Goal: Information Seeking & Learning: Learn about a topic

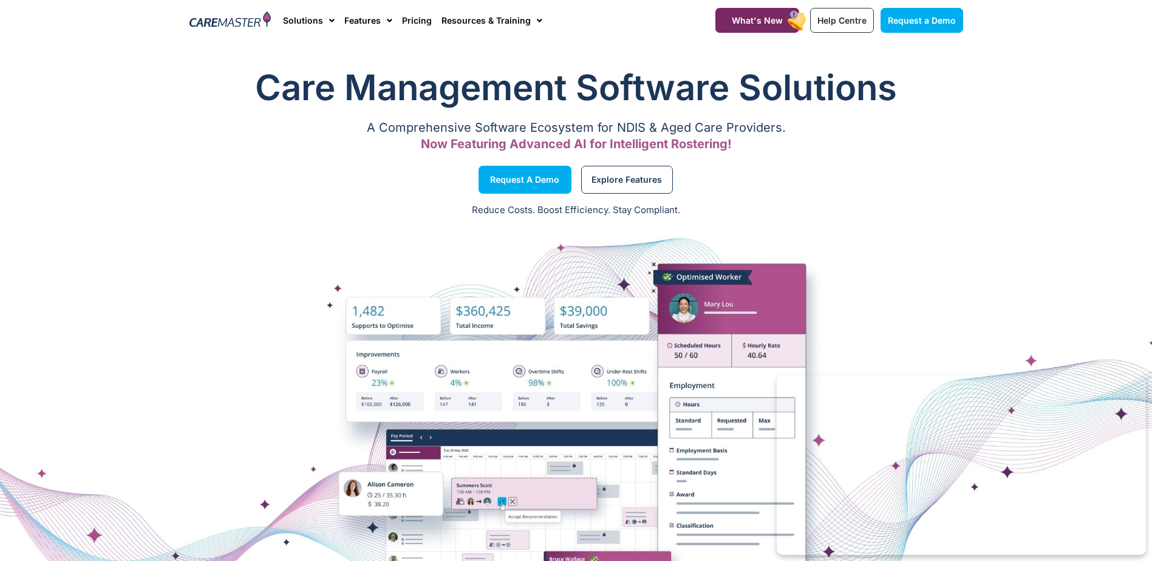
click at [250, 324] on div at bounding box center [576, 439] width 1152 height 304
click at [417, 19] on link "Pricing" at bounding box center [417, 20] width 30 height 41
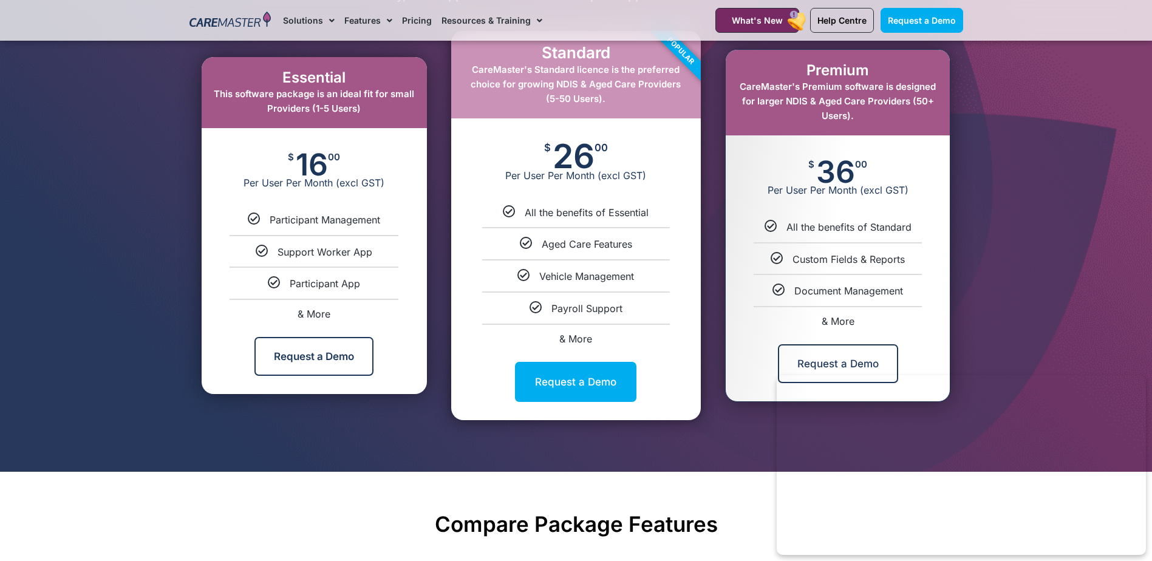
scroll to position [607, 0]
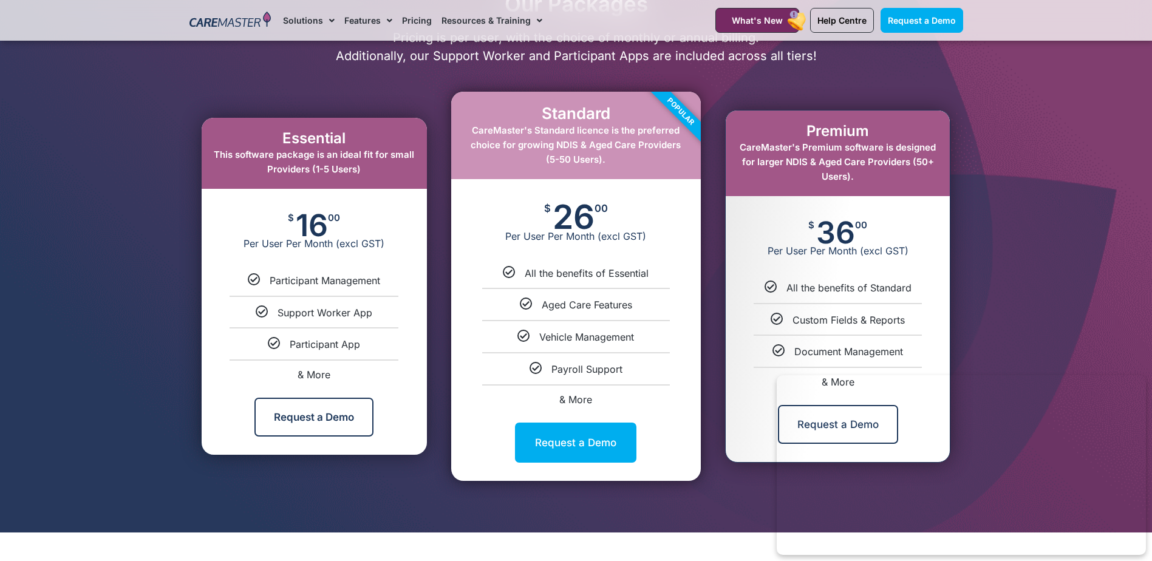
click at [305, 375] on span "& More" at bounding box center [314, 375] width 33 height 12
select select "***"
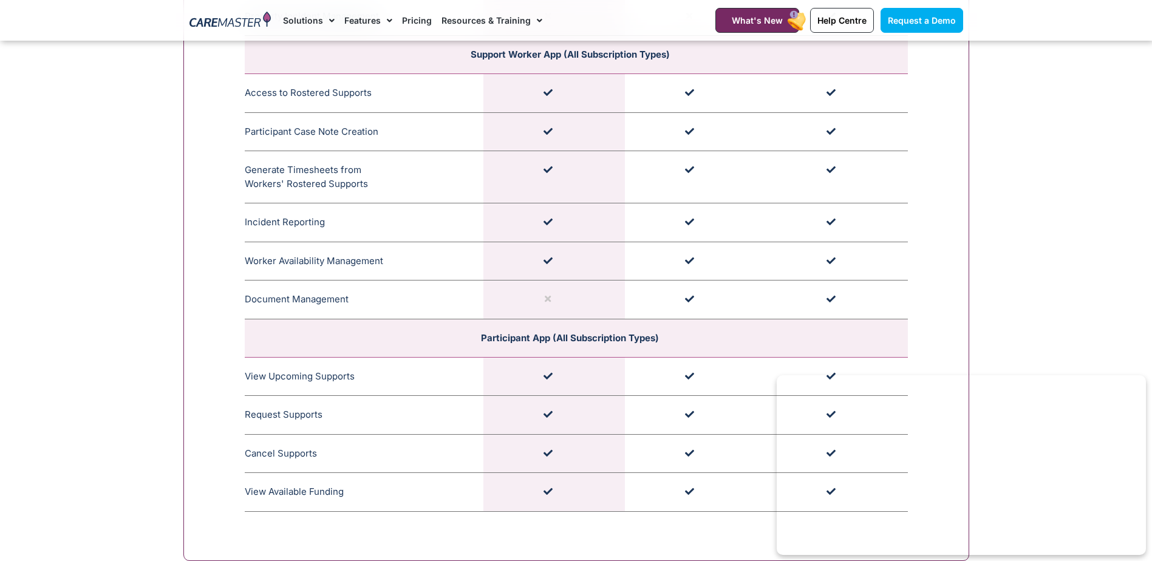
scroll to position [3529, 0]
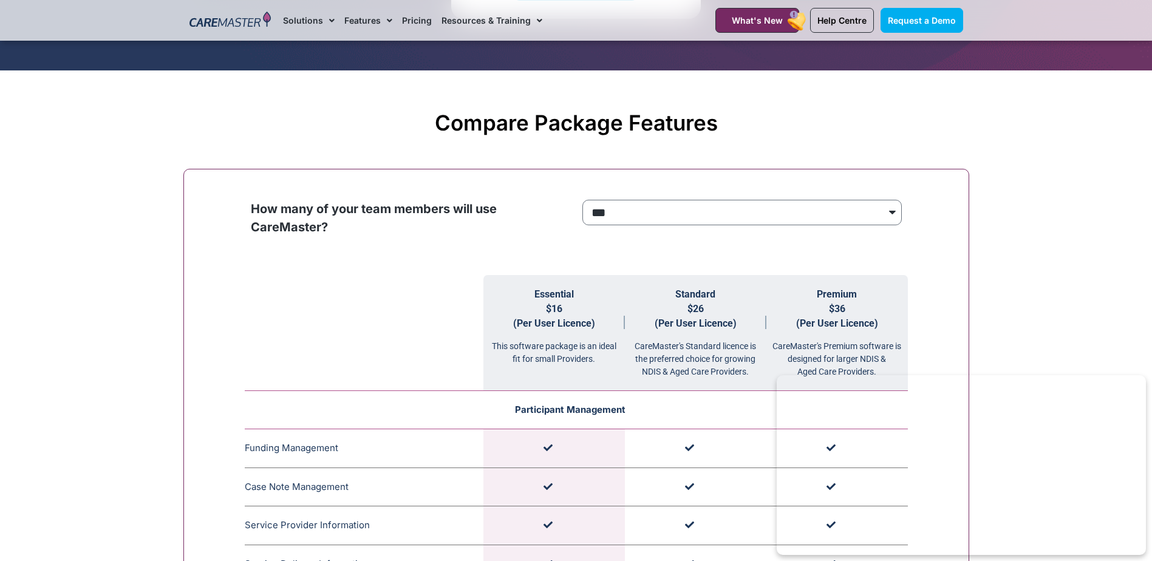
scroll to position [1099, 0]
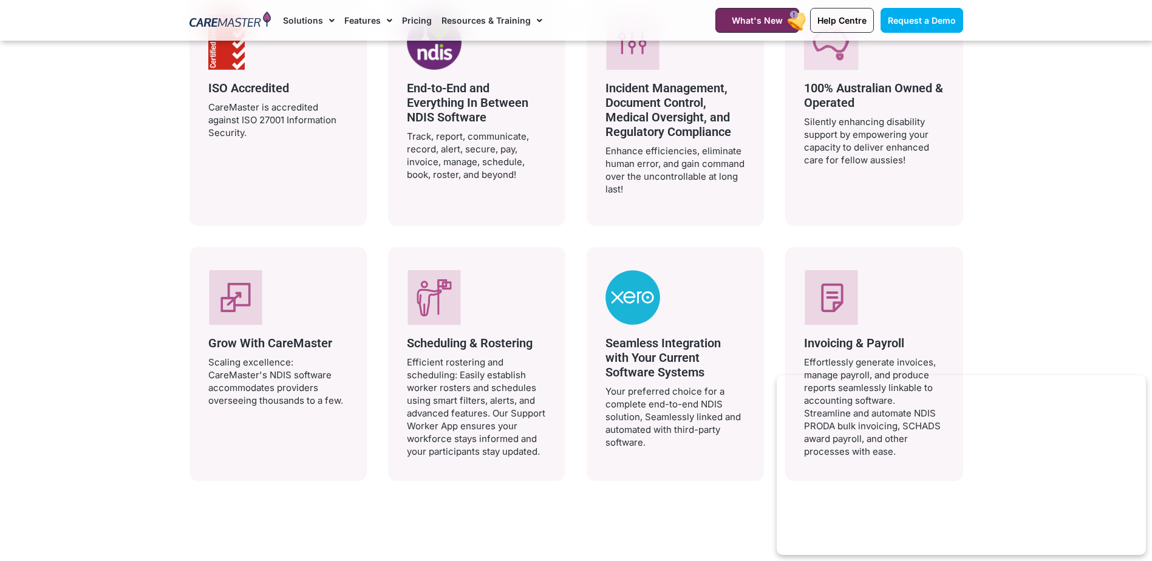
scroll to position [2308, 0]
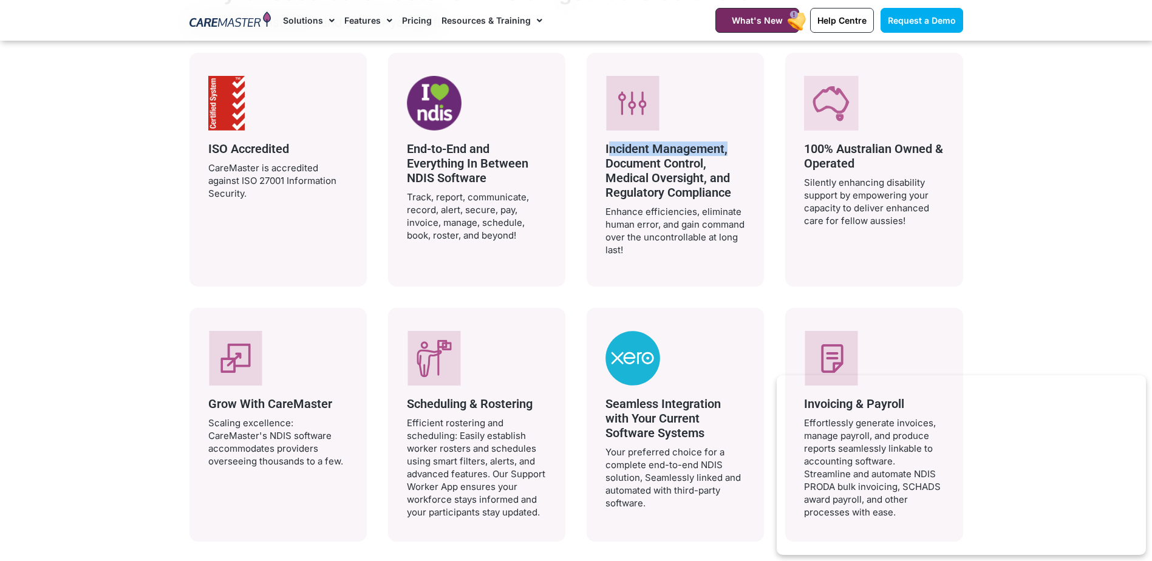
drag, startPoint x: 607, startPoint y: 146, endPoint x: 725, endPoint y: 149, distance: 118.5
click at [725, 149] on span "Incident Management, Document Control, Medical Oversight, and Regulatory Compli…" at bounding box center [669, 171] width 126 height 58
copy span "Incident Management"
click at [607, 149] on span "Incident Management, Document Control, Medical Oversight, and Regulatory Compli…" at bounding box center [669, 171] width 126 height 58
drag, startPoint x: 603, startPoint y: 147, endPoint x: 723, endPoint y: 149, distance: 120.3
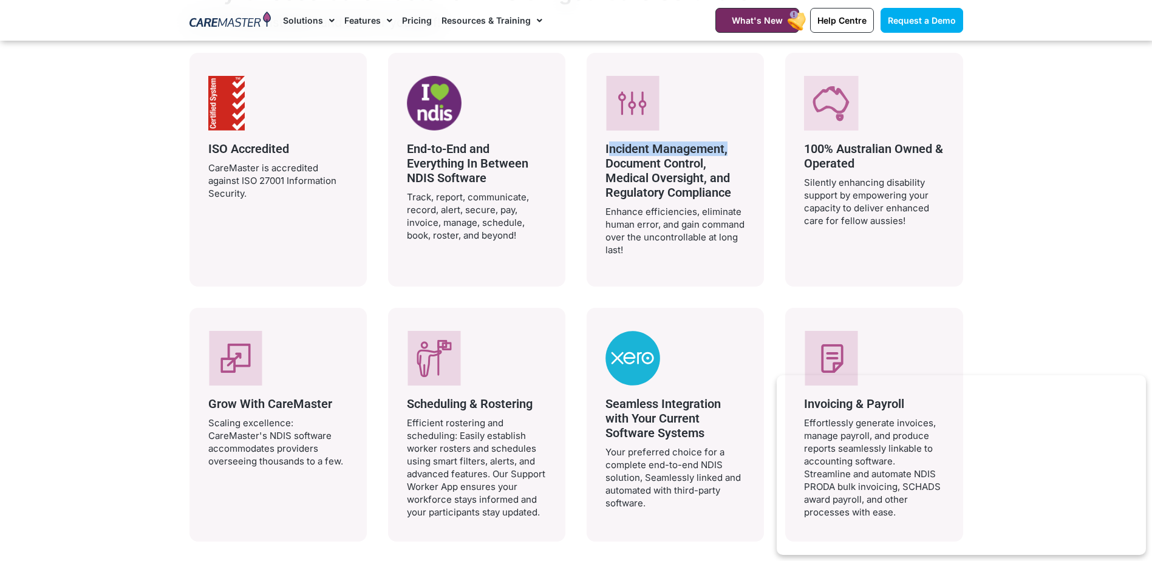
click at [723, 149] on div "Incident Management, Document Control, Medical Oversight, and Regulatory Compli…" at bounding box center [675, 170] width 177 height 234
copy span "Incident Management"
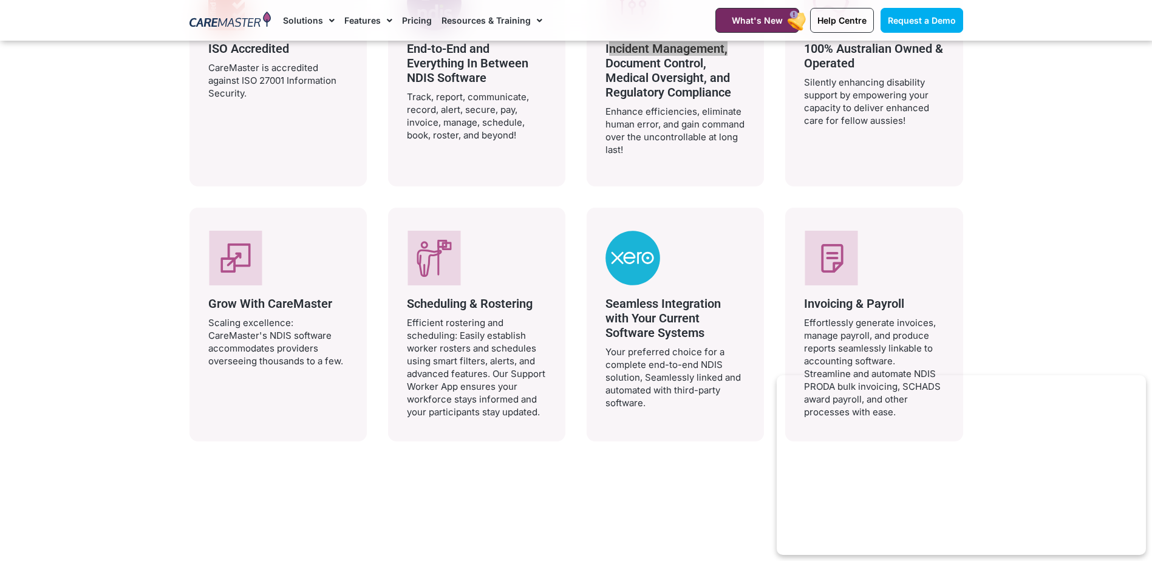
scroll to position [2429, 0]
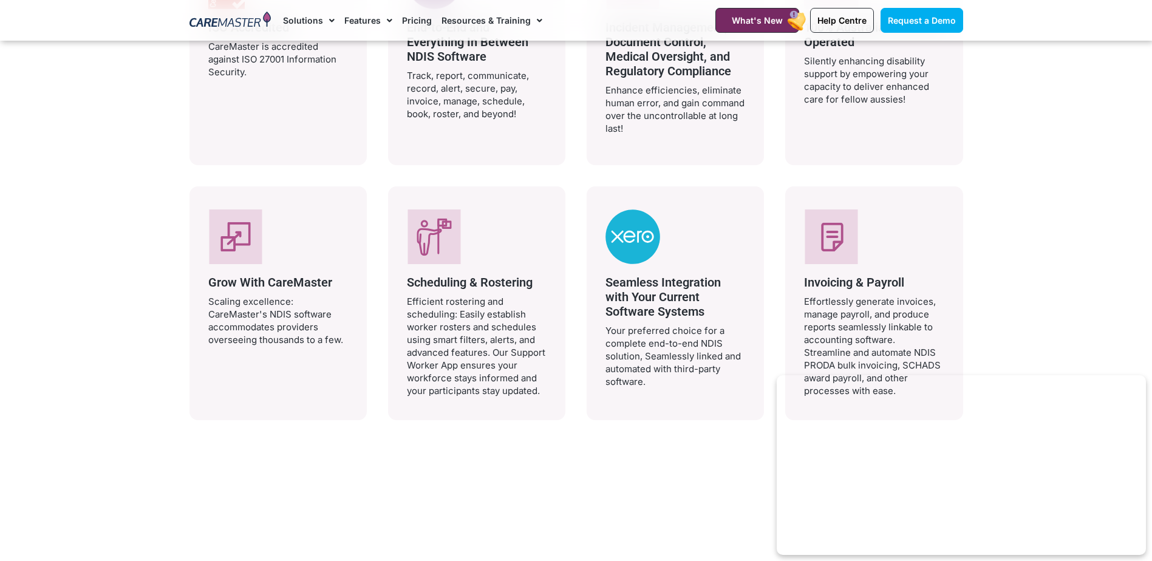
click at [533, 285] on span "Scheduling & Rostering" at bounding box center [470, 282] width 126 height 15
drag, startPoint x: 909, startPoint y: 283, endPoint x: 774, endPoint y: 221, distance: 148.9
click at [774, 221] on div "ISO Accredited CareMaster is accredited against ISO 27001 Information Security.…" at bounding box center [576, 175] width 774 height 489
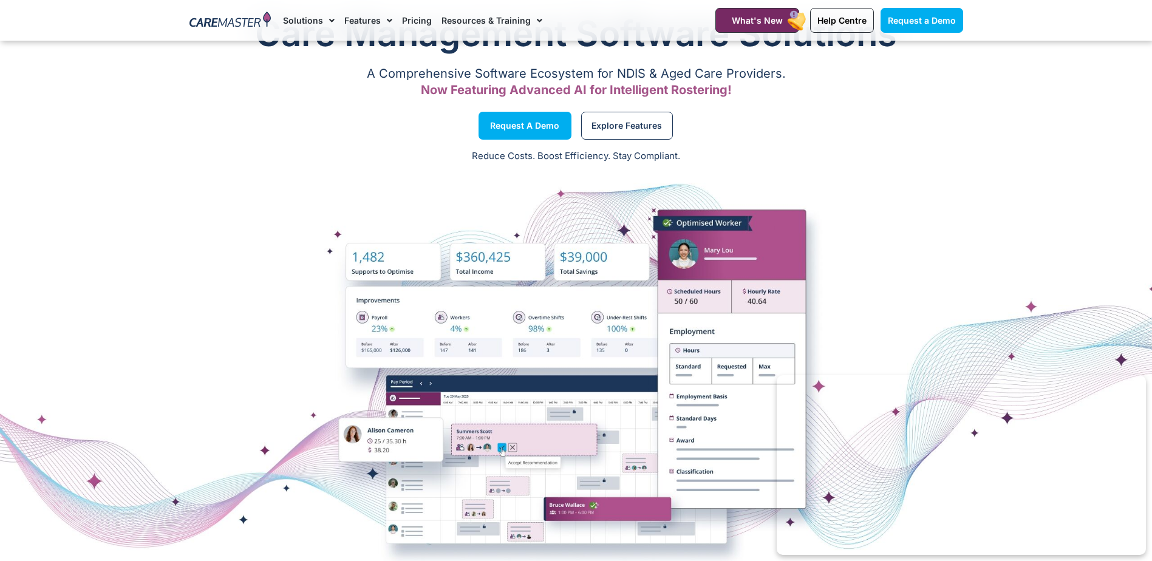
scroll to position [121, 0]
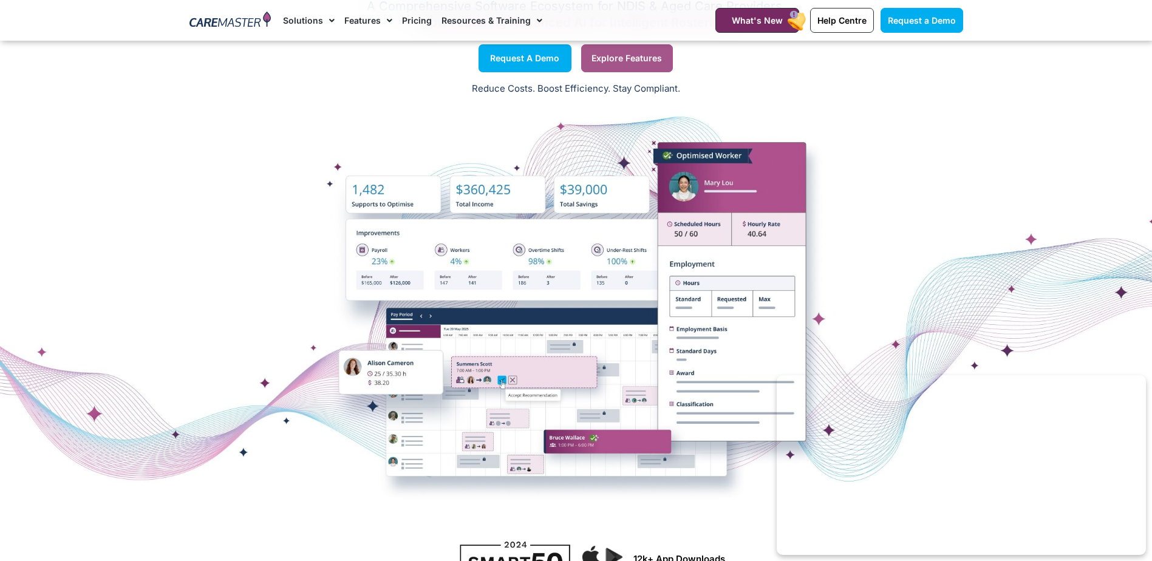
click at [615, 70] on link "Explore Features" at bounding box center [627, 58] width 92 height 28
